Goal: Information Seeking & Learning: Check status

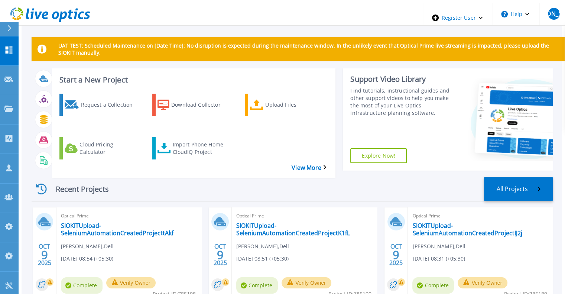
click at [501, 177] on div "Recent Projects All Projects" at bounding box center [292, 189] width 521 height 25
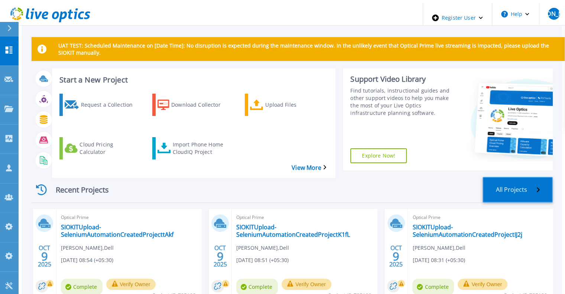
click at [505, 177] on link "All Projects" at bounding box center [518, 190] width 70 height 26
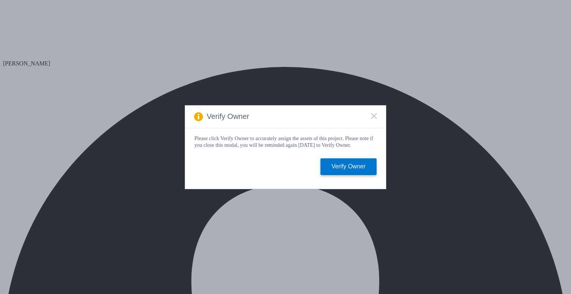
select select "USD"
click at [372, 116] on rect at bounding box center [374, 116] width 6 height 6
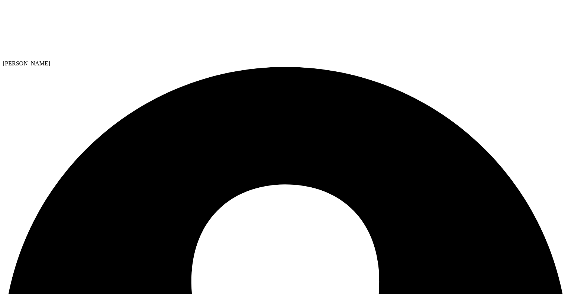
select select "EUFrankfurt"
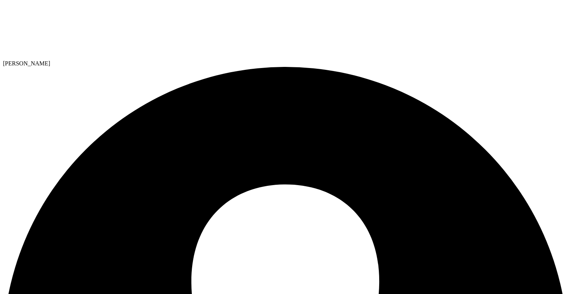
scroll to position [275, 0]
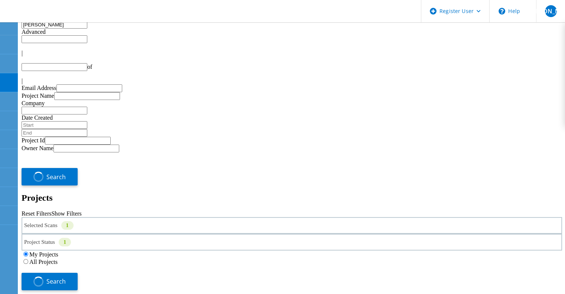
type input "1"
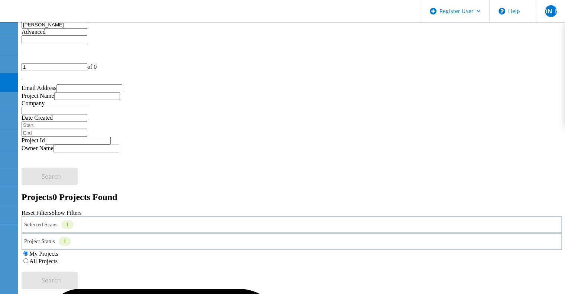
click at [107, 216] on div "Selected Scans 1" at bounding box center [292, 224] width 541 height 17
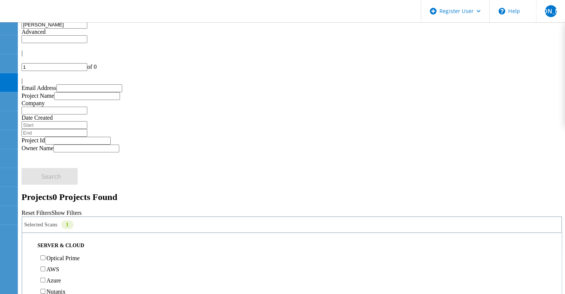
click at [51, 210] on link "Reset Filters" at bounding box center [37, 213] width 30 height 6
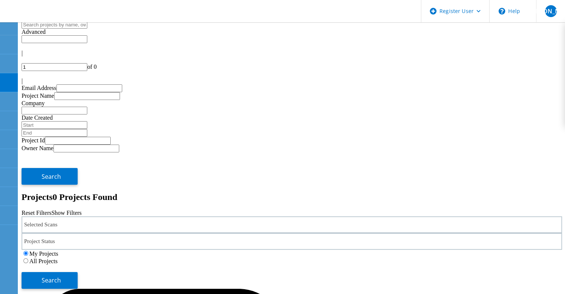
click at [58, 258] on label "All Projects" at bounding box center [43, 261] width 28 height 6
click at [28, 258] on input "All Projects" at bounding box center [25, 260] width 5 height 5
click at [152, 216] on div "Selected Scans" at bounding box center [292, 224] width 541 height 17
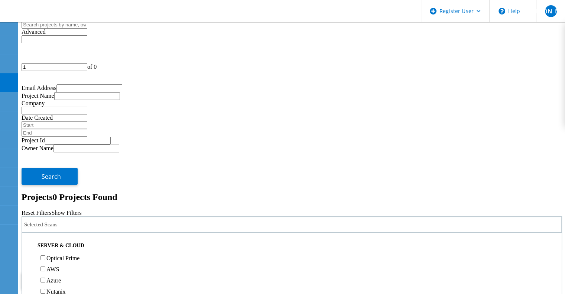
click at [80, 255] on label "Optical Prime" at bounding box center [62, 258] width 33 height 6
click at [45, 255] on input "Optical Prime" at bounding box center [43, 257] width 5 height 5
click at [84, 29] on input "text" at bounding box center [55, 25] width 66 height 8
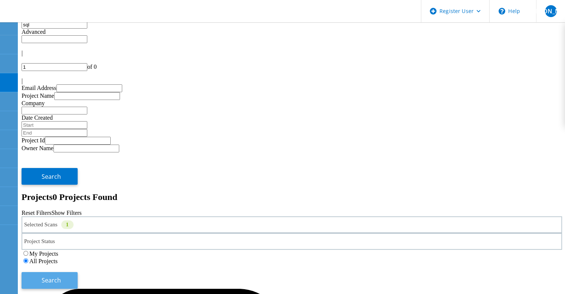
click at [78, 272] on button "Search" at bounding box center [50, 280] width 56 height 17
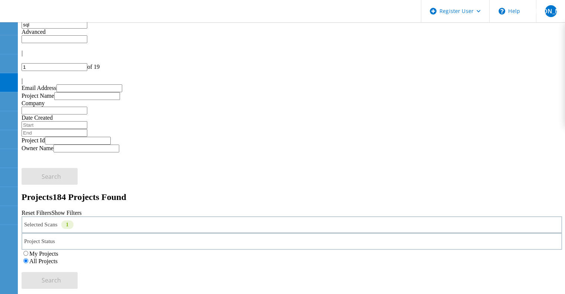
drag, startPoint x: 54, startPoint y: 41, endPoint x: 27, endPoint y: 39, distance: 27.2
click at [27, 29] on input "sql" at bounding box center [55, 25] width 66 height 8
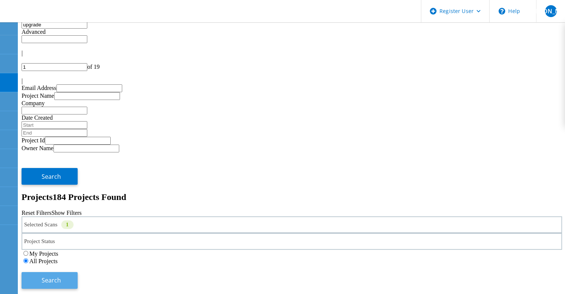
click at [78, 272] on button "Search" at bounding box center [50, 280] width 56 height 17
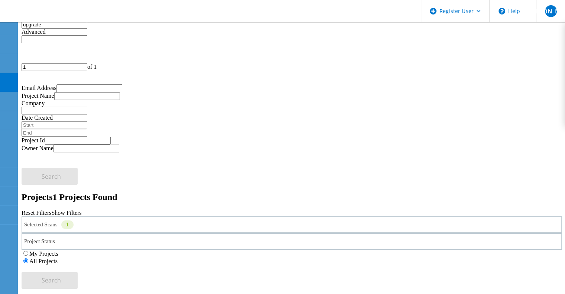
drag, startPoint x: 77, startPoint y: 38, endPoint x: 38, endPoint y: 37, distance: 39.8
click at [38, 29] on input "upgrade" at bounding box center [55, 25] width 66 height 8
click at [87, 29] on input "EI" at bounding box center [55, 25] width 66 height 8
drag, startPoint x: 35, startPoint y: 34, endPoint x: 30, endPoint y: 34, distance: 4.5
click at [30, 29] on div "EIup" at bounding box center [292, 25] width 541 height 8
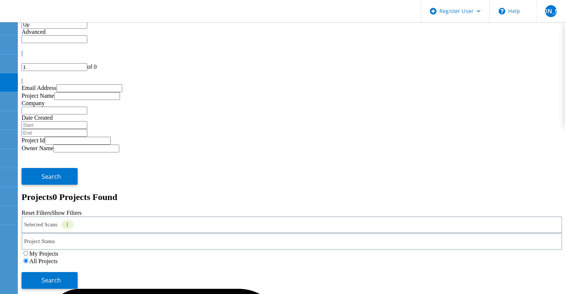
type input "Upg"
drag, startPoint x: 72, startPoint y: 41, endPoint x: 16, endPoint y: 39, distance: 56.1
click at [75, 29] on input "Upg" at bounding box center [55, 25] width 66 height 8
type input "Bhanu"
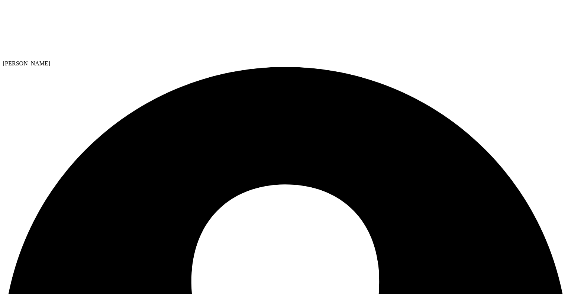
select select "USD"
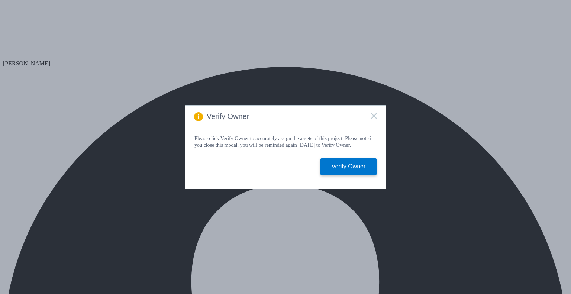
select select "USD"
click at [373, 115] on rect at bounding box center [374, 116] width 6 height 6
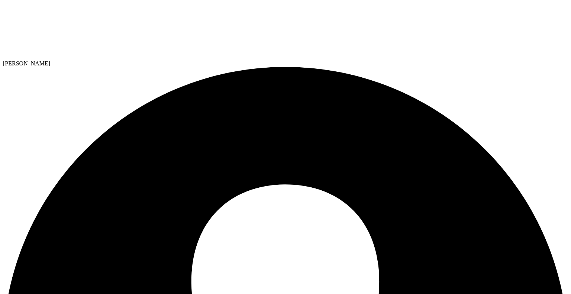
drag, startPoint x: 91, startPoint y: 55, endPoint x: 19, endPoint y: 58, distance: 72.9
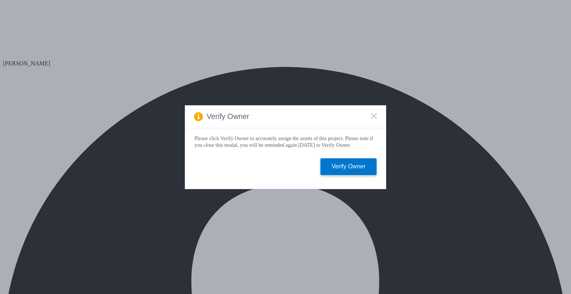
click at [372, 113] on icon at bounding box center [374, 116] width 6 height 6
click at [373, 114] on rect at bounding box center [374, 116] width 6 height 6
